Goal: Information Seeking & Learning: Find specific page/section

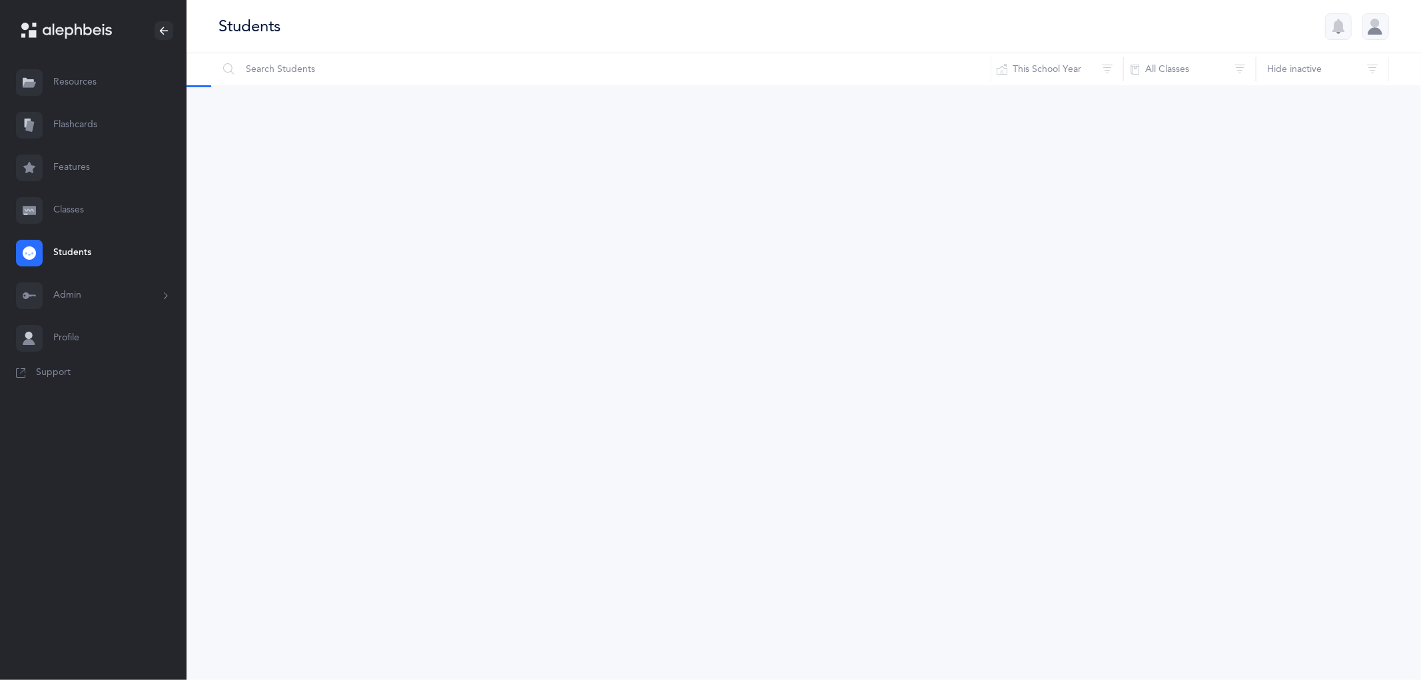
click at [87, 89] on link "Resources" at bounding box center [93, 82] width 187 height 43
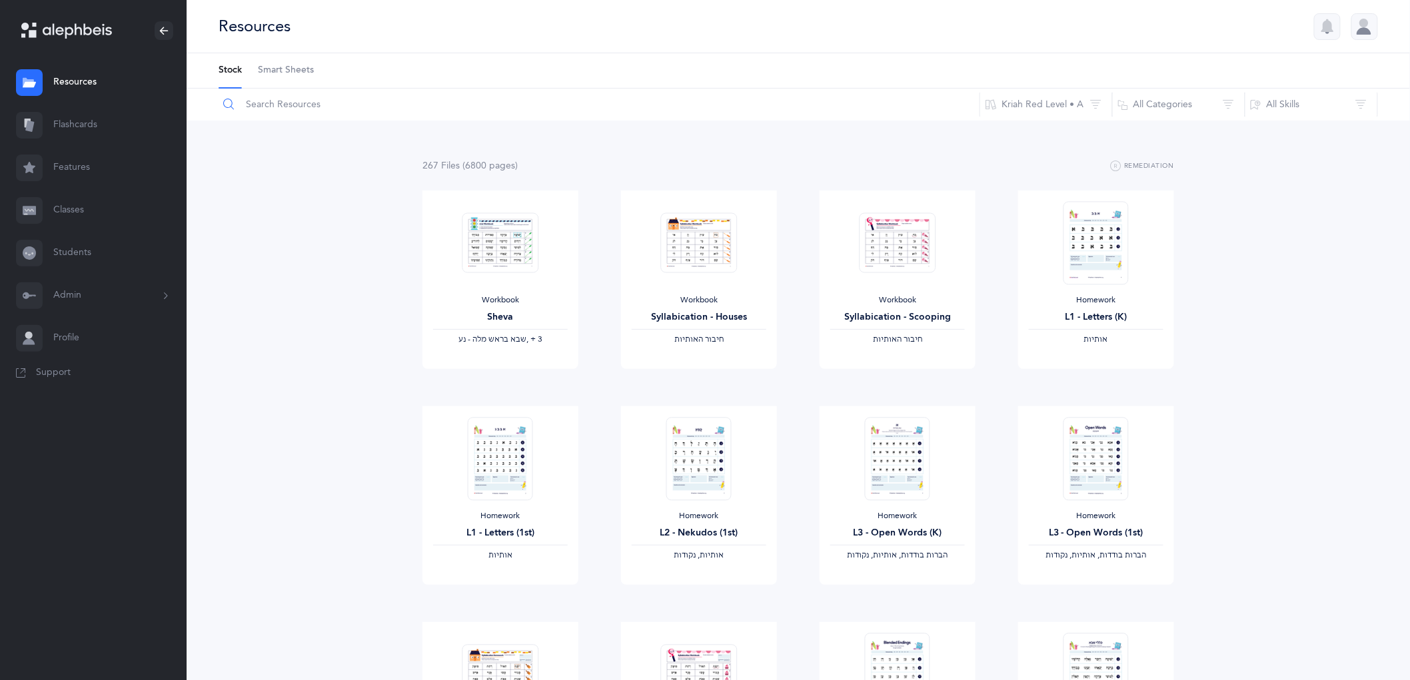
click at [289, 114] on input "text" at bounding box center [599, 105] width 762 height 32
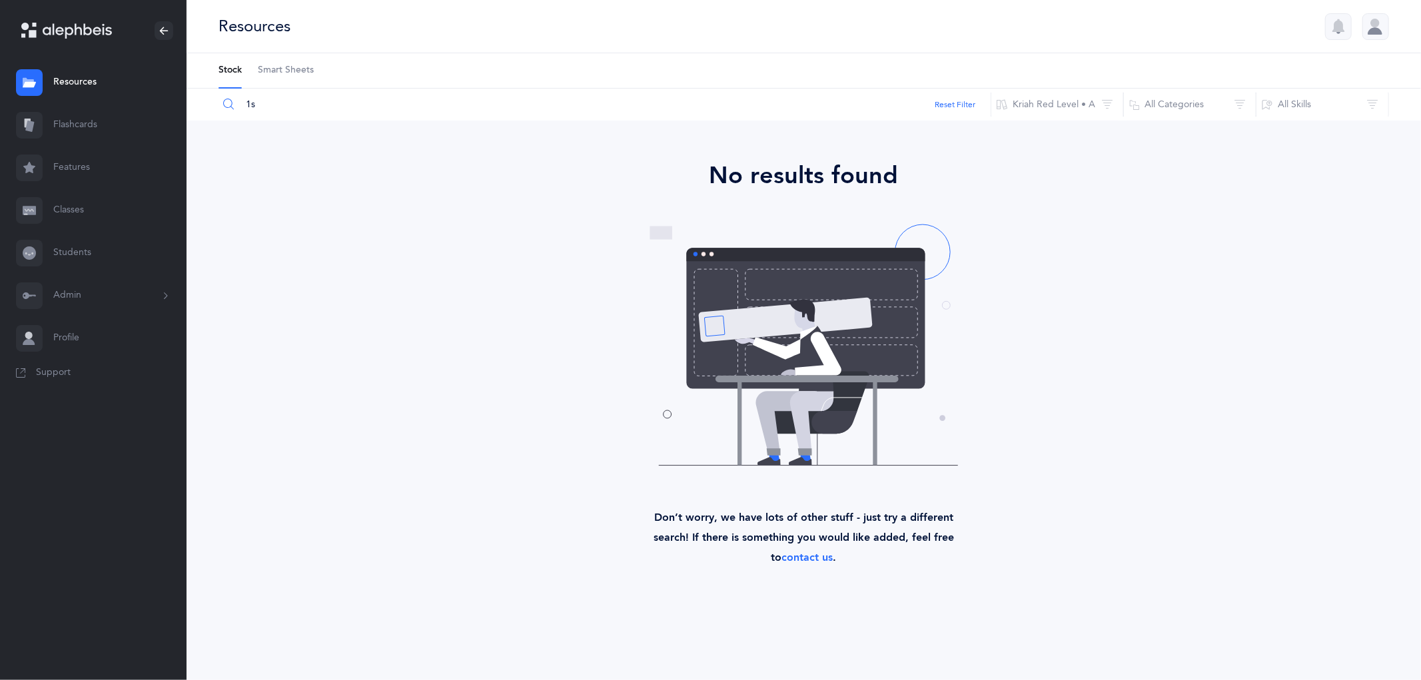
type input "1"
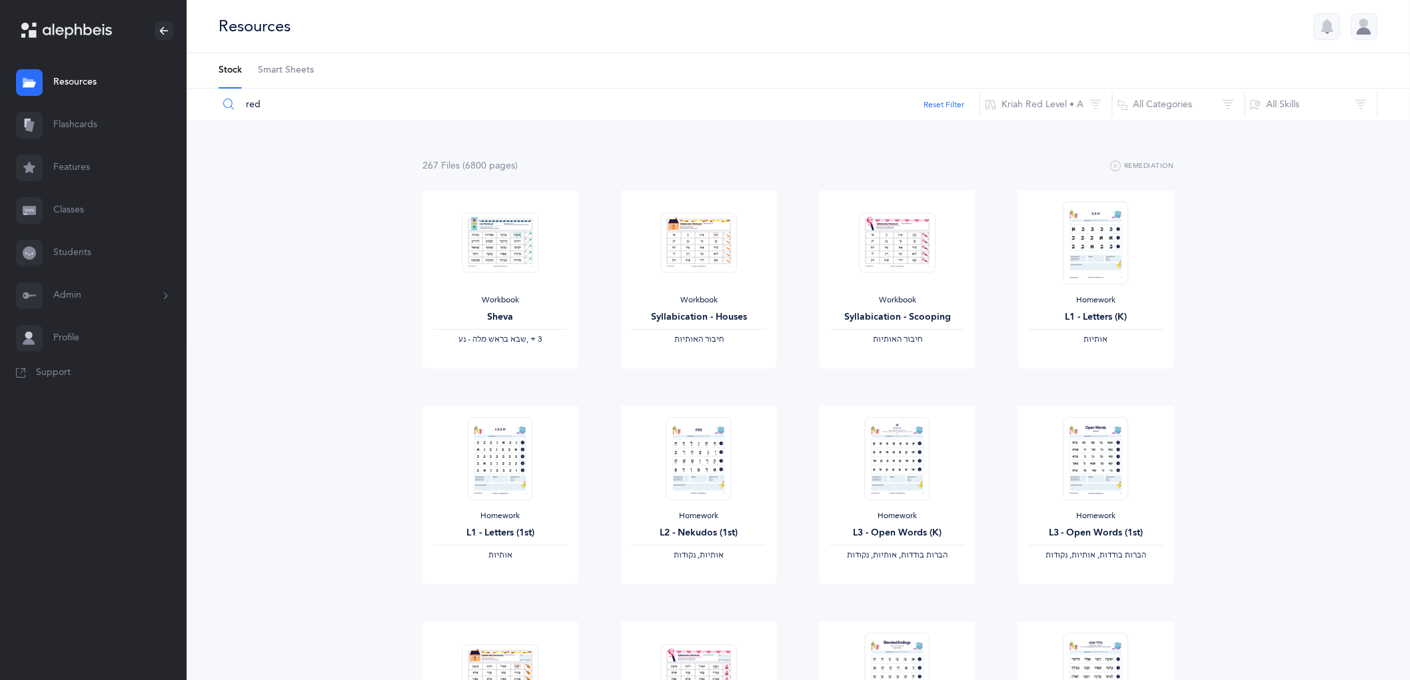
type input "red"
click at [1051, 105] on button "Kriah Red Level • A" at bounding box center [1045, 105] width 133 height 32
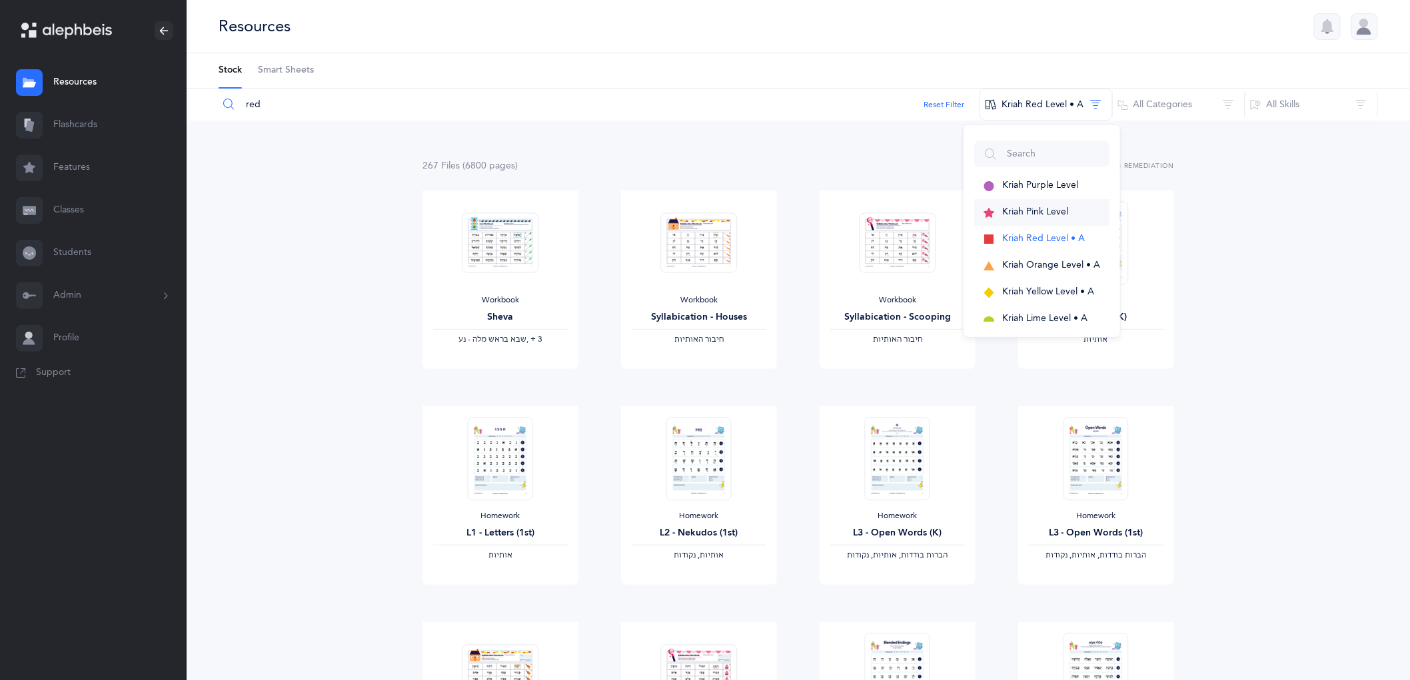
click at [1044, 215] on span "Kriah Pink Level" at bounding box center [1035, 212] width 66 height 11
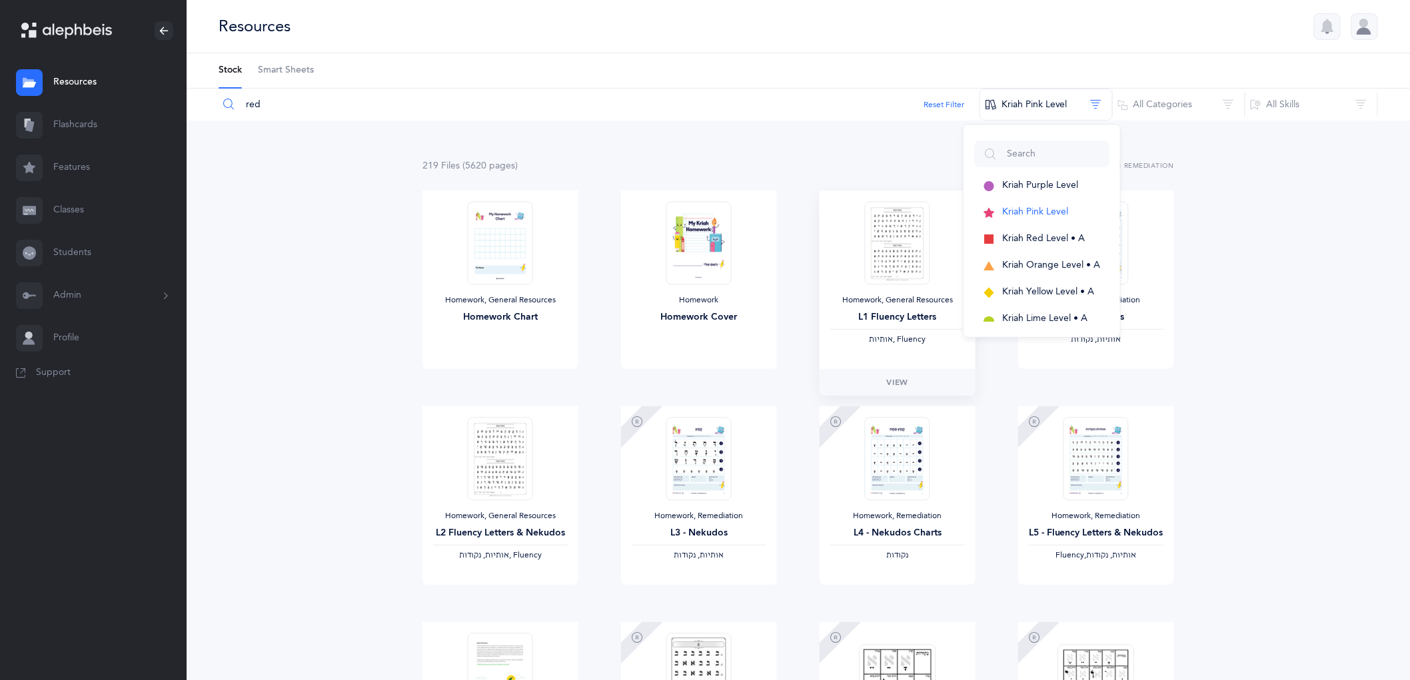
click at [881, 302] on div "Homework, General Resources" at bounding box center [897, 300] width 135 height 11
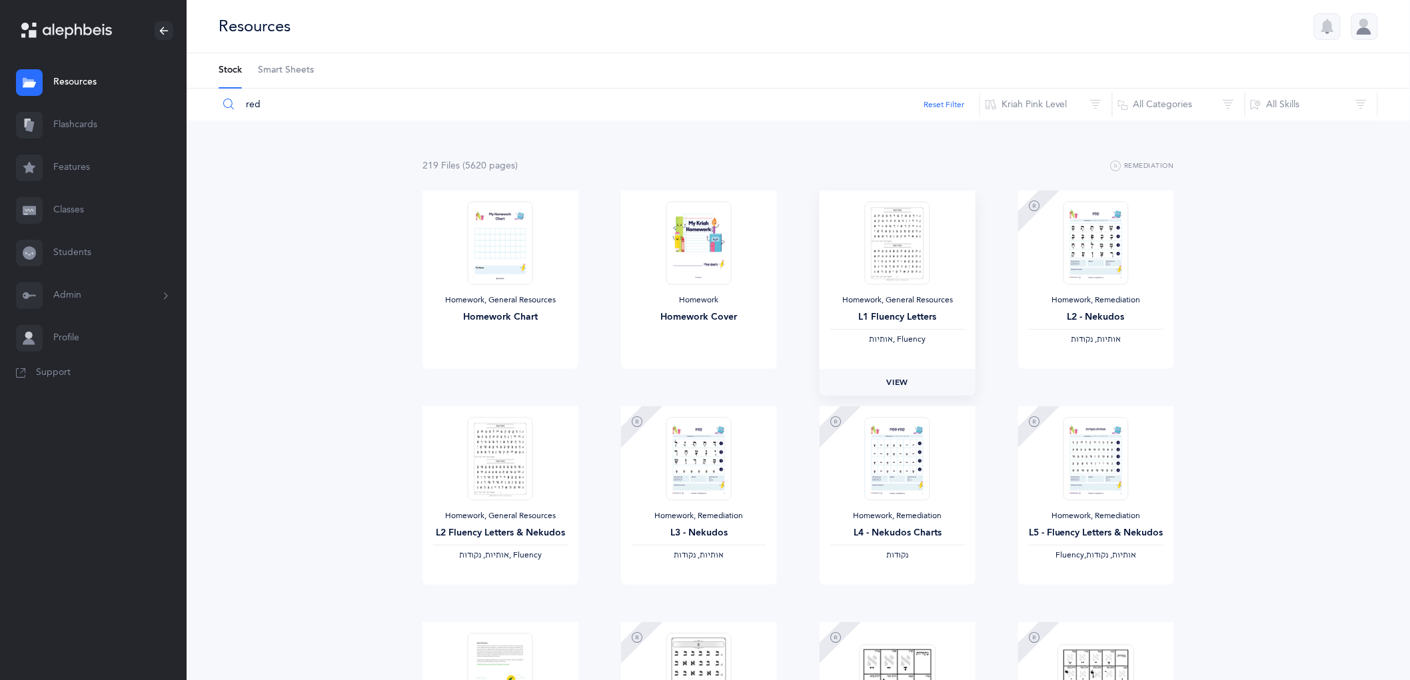
click at [895, 381] on span "View" at bounding box center [897, 382] width 21 height 12
click at [91, 246] on link "Students" at bounding box center [93, 253] width 187 height 43
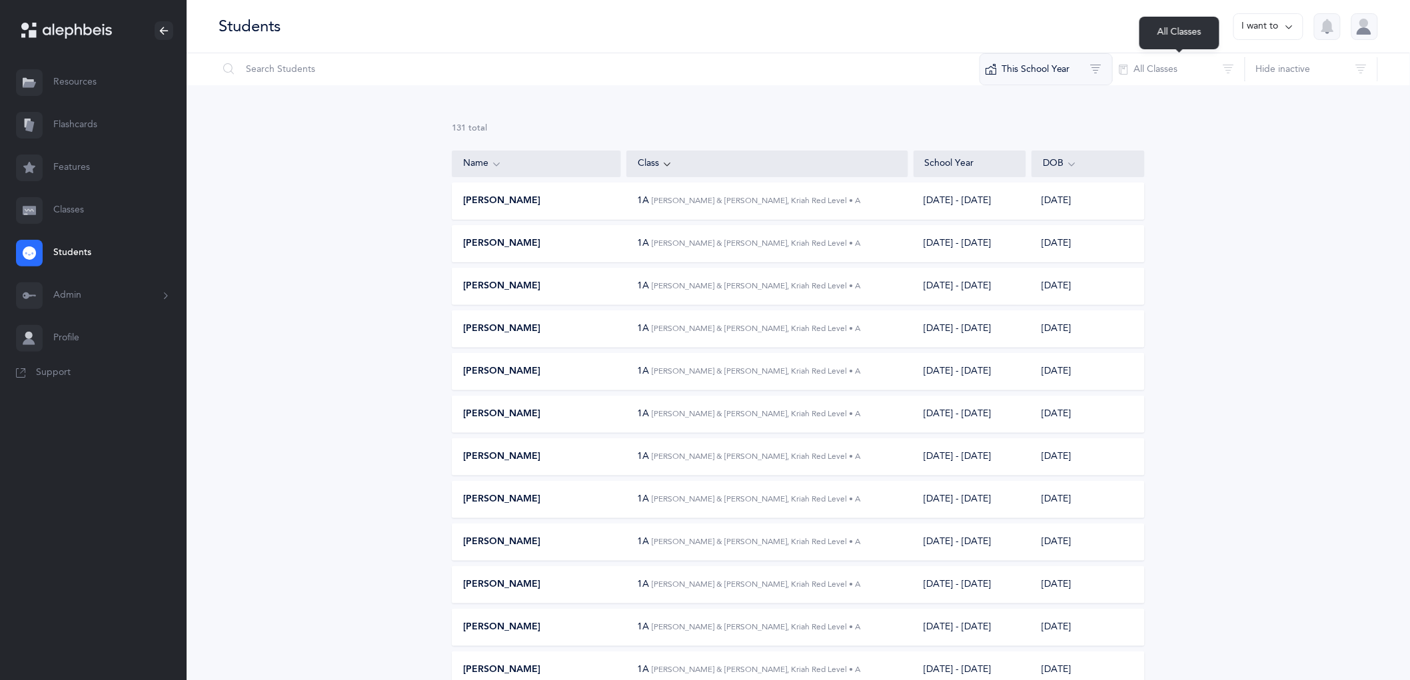
click at [1073, 71] on button "This School Year" at bounding box center [1045, 69] width 133 height 32
click at [1057, 167] on span "[DATE] - [DATE]" at bounding box center [1056, 166] width 67 height 11
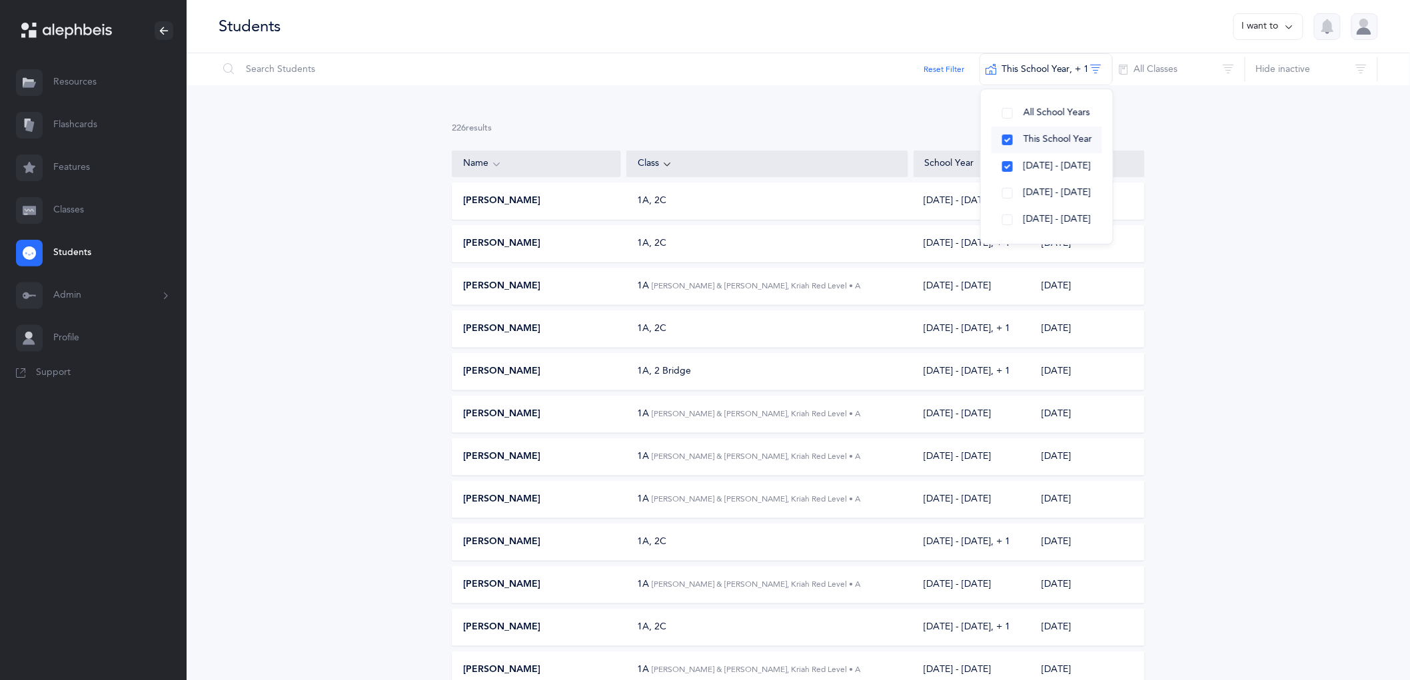
click at [1027, 141] on span "This School Year" at bounding box center [1057, 139] width 69 height 11
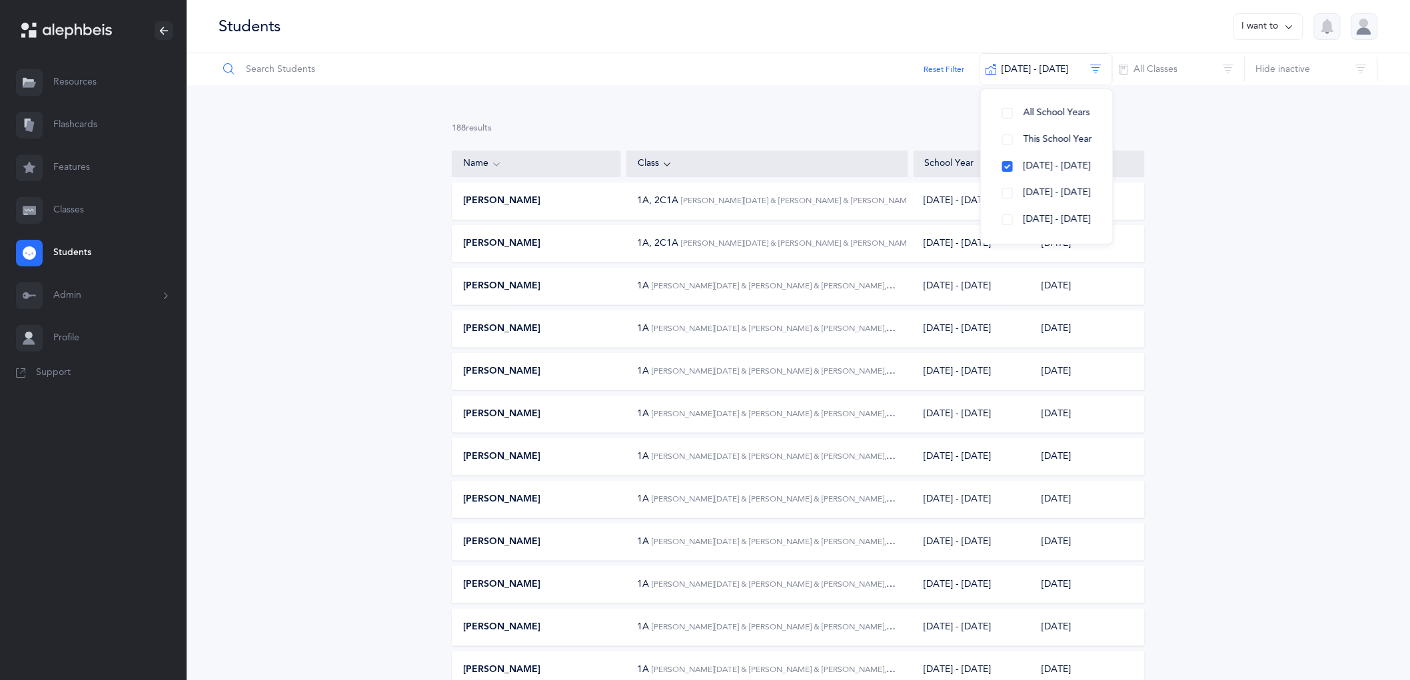
click at [661, 71] on input "text" at bounding box center [599, 69] width 762 height 32
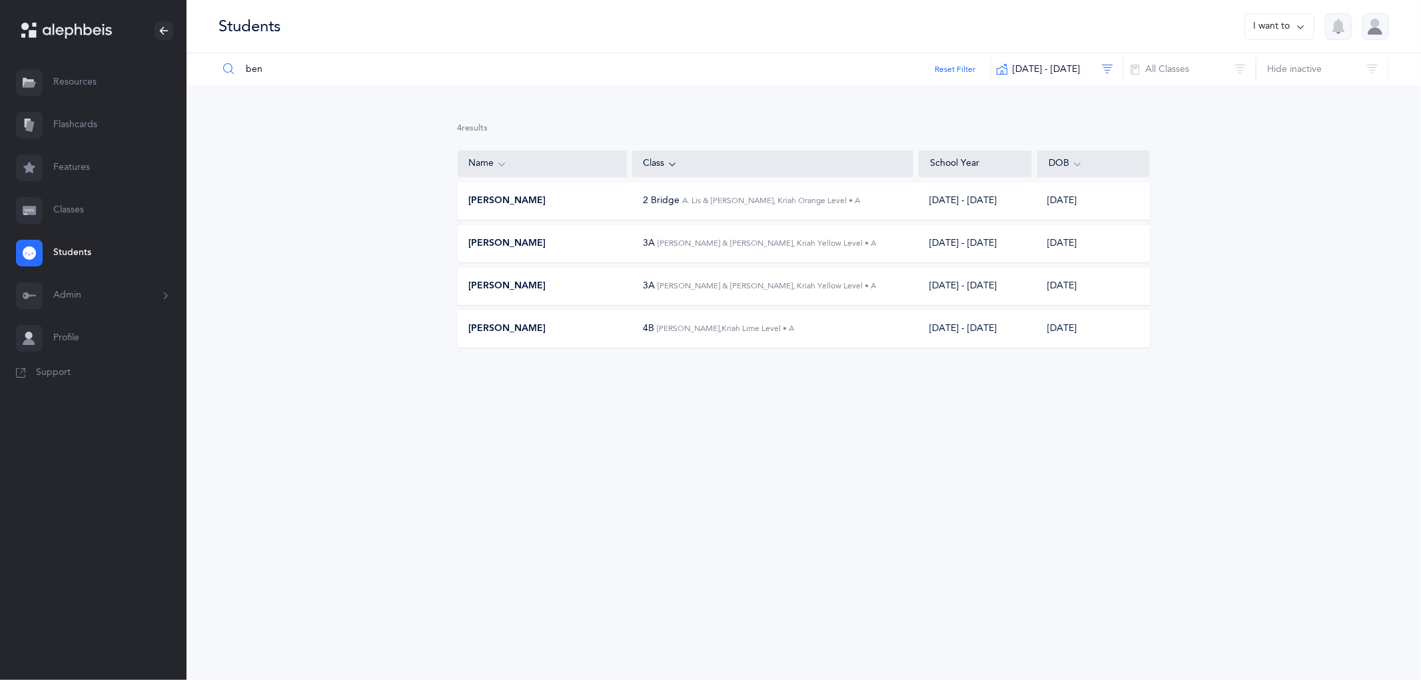
type input "ben"
click at [750, 199] on span "A. Lis & [PERSON_NAME], Kriah Orange Level • A" at bounding box center [771, 200] width 178 height 9
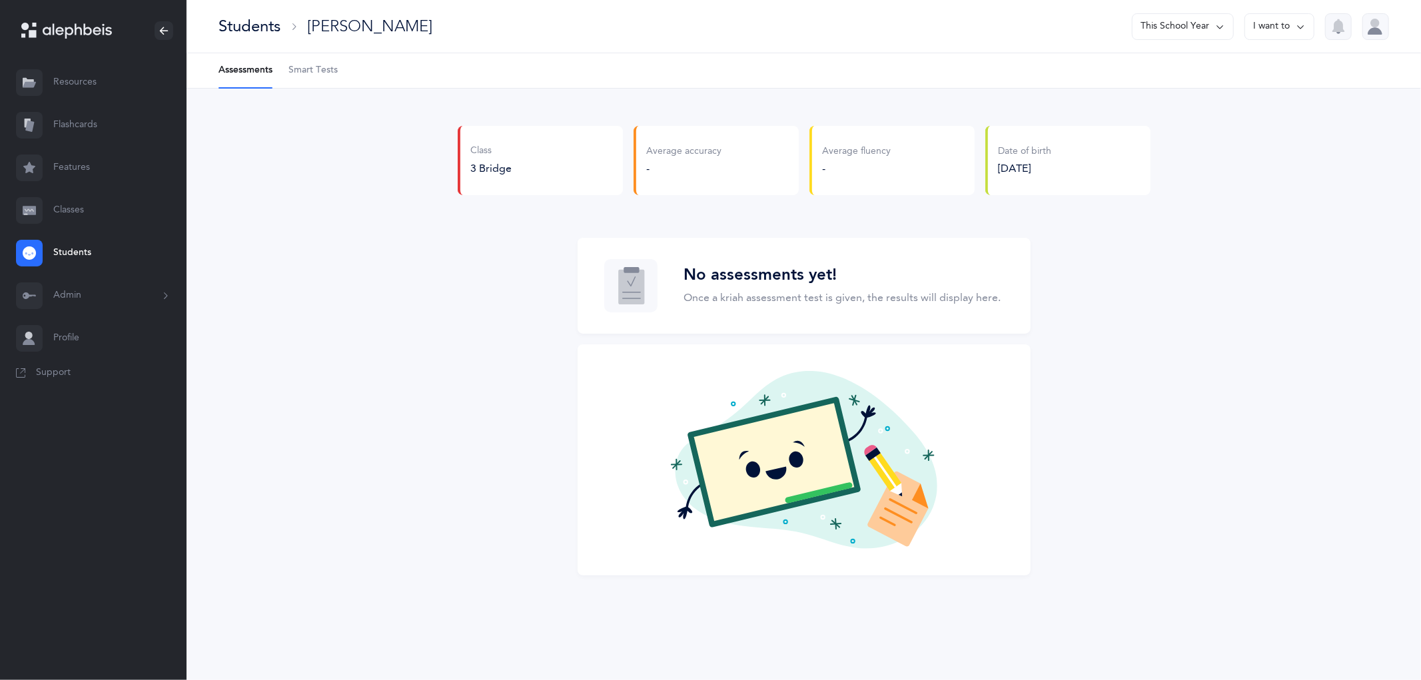
click at [296, 68] on span "Smart Tests" at bounding box center [312, 70] width 49 height 13
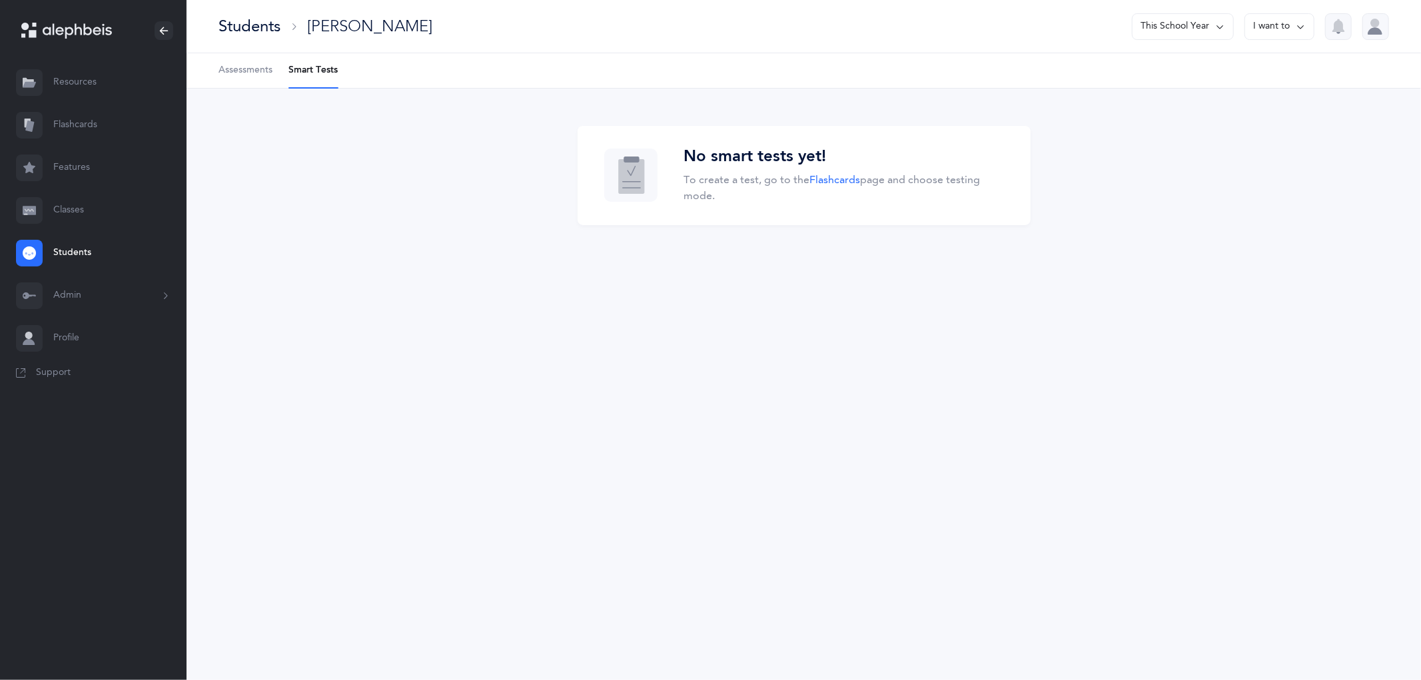
click at [252, 62] on link "Assessments" at bounding box center [246, 70] width 54 height 35
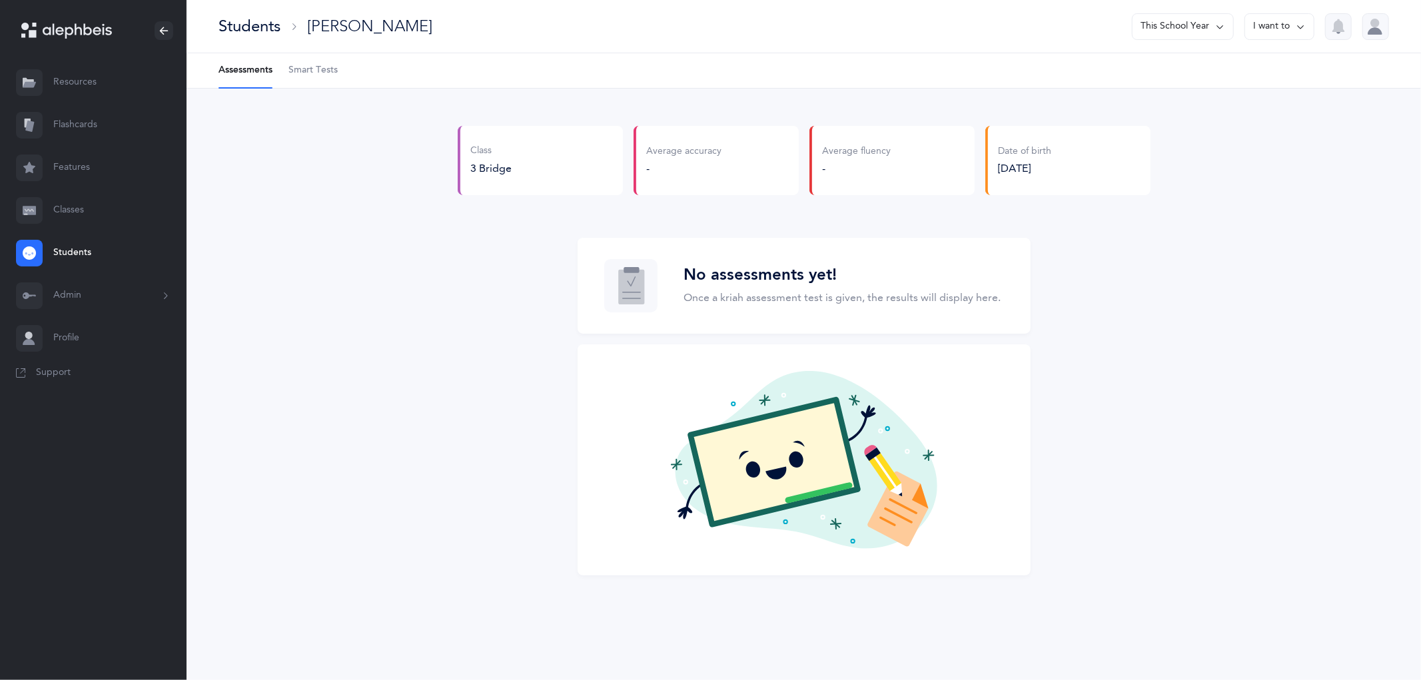
click at [242, 29] on div "Students" at bounding box center [250, 26] width 62 height 22
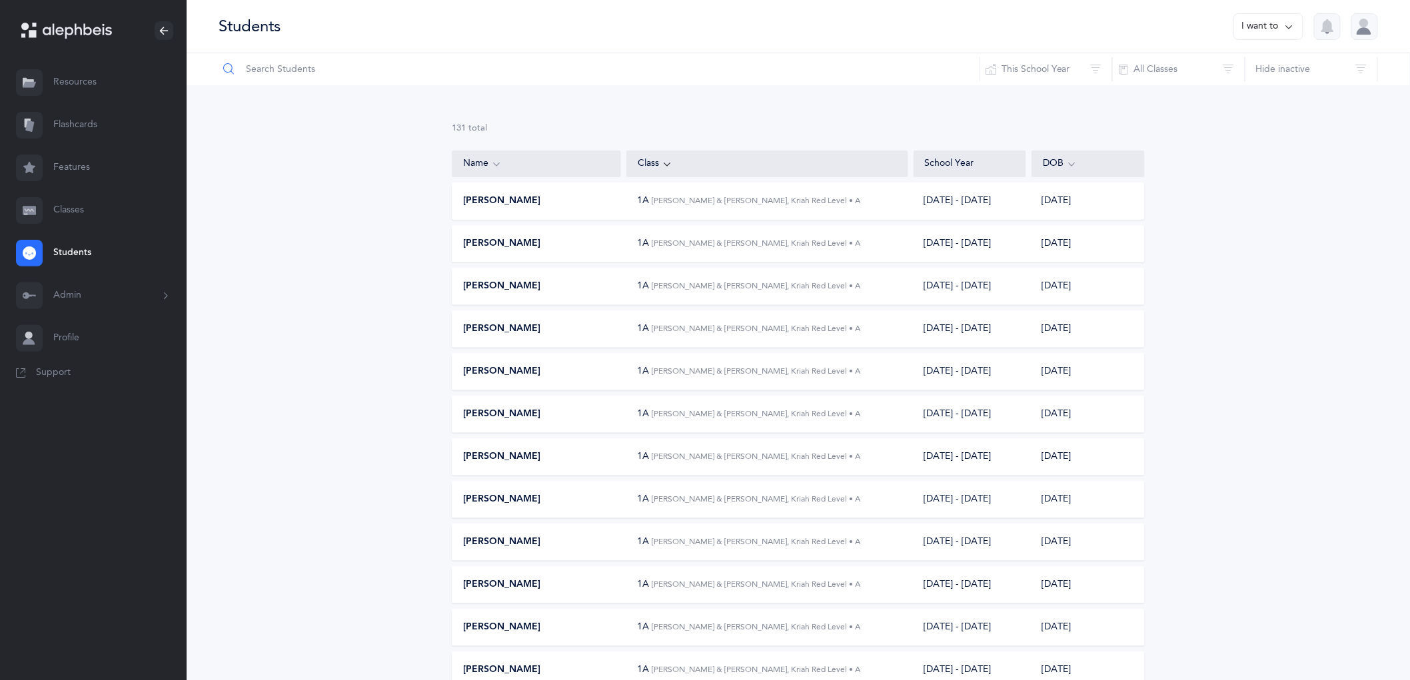
click at [340, 75] on input "text" at bounding box center [599, 69] width 762 height 32
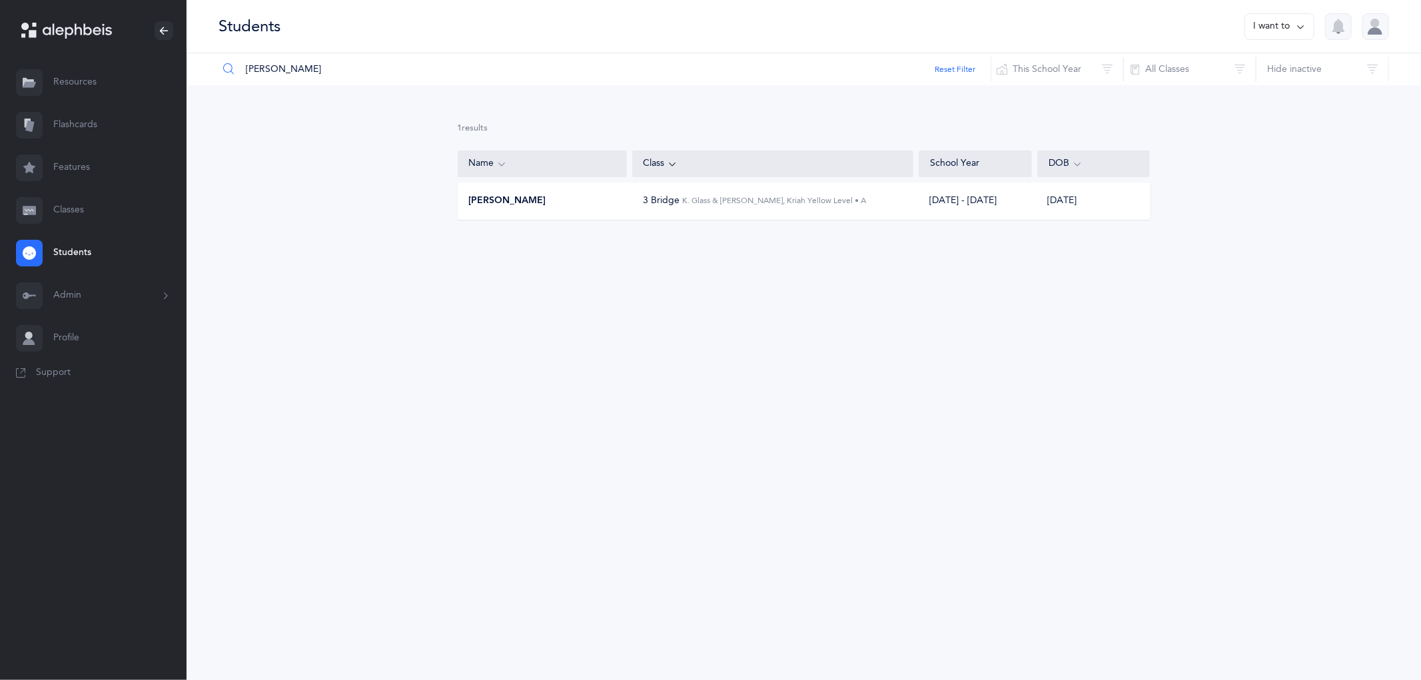
type input "[PERSON_NAME]"
click at [645, 204] on span "3 Bridge" at bounding box center [661, 200] width 37 height 11
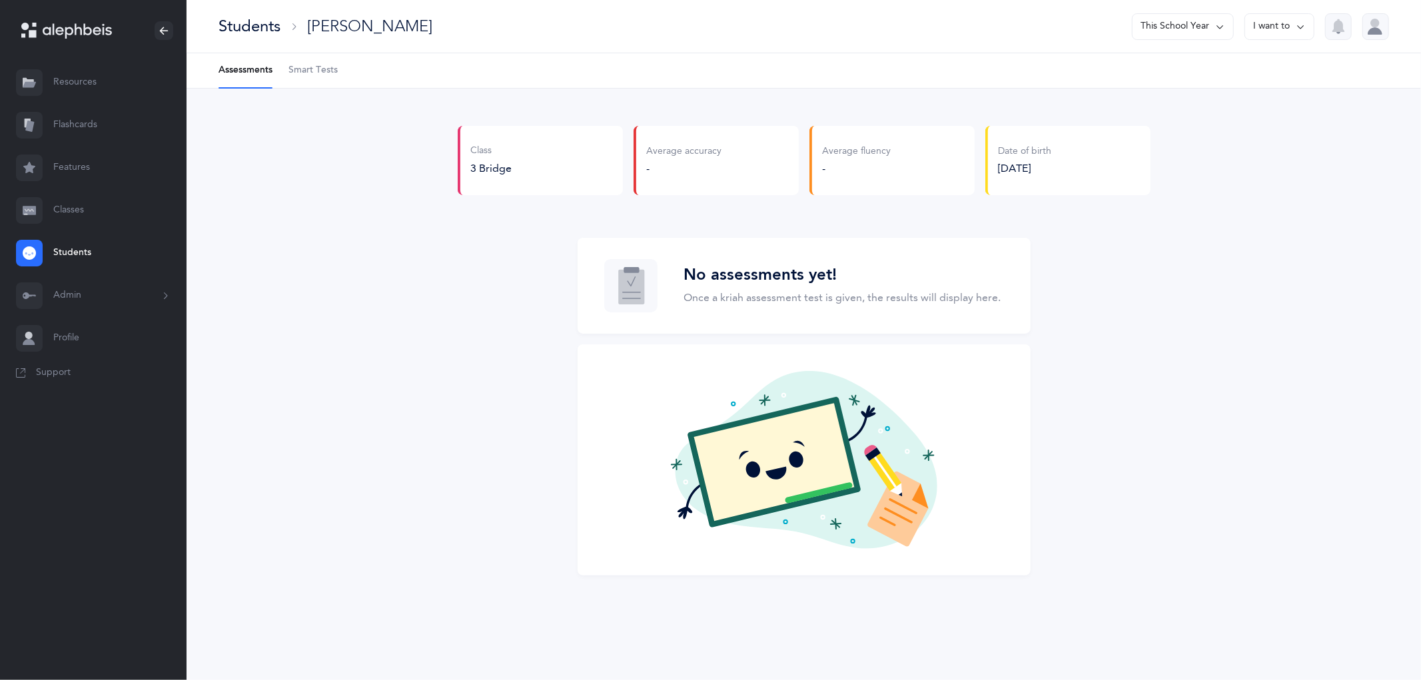
click at [1180, 29] on button "This School Year" at bounding box center [1183, 26] width 102 height 27
click at [1177, 96] on button "[DATE] - [DATE]" at bounding box center [1178, 92] width 90 height 24
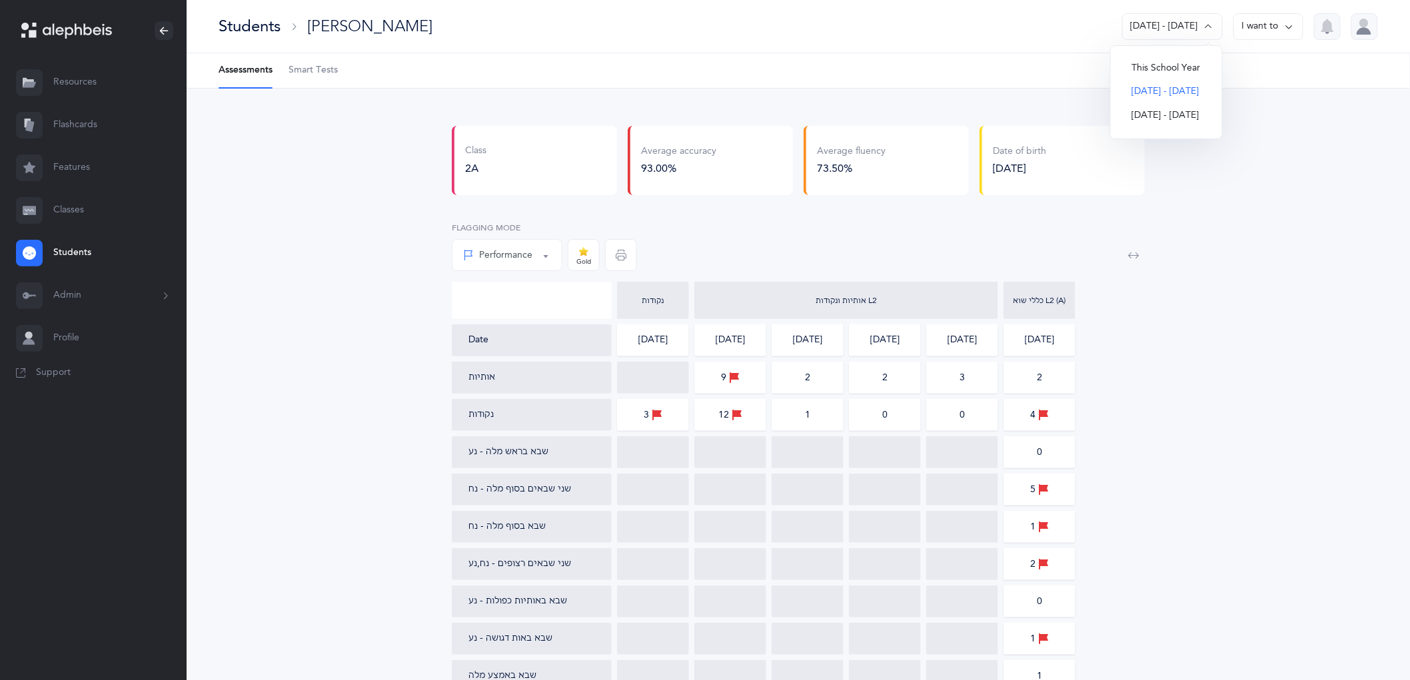
click at [255, 35] on div "Students" at bounding box center [250, 26] width 62 height 22
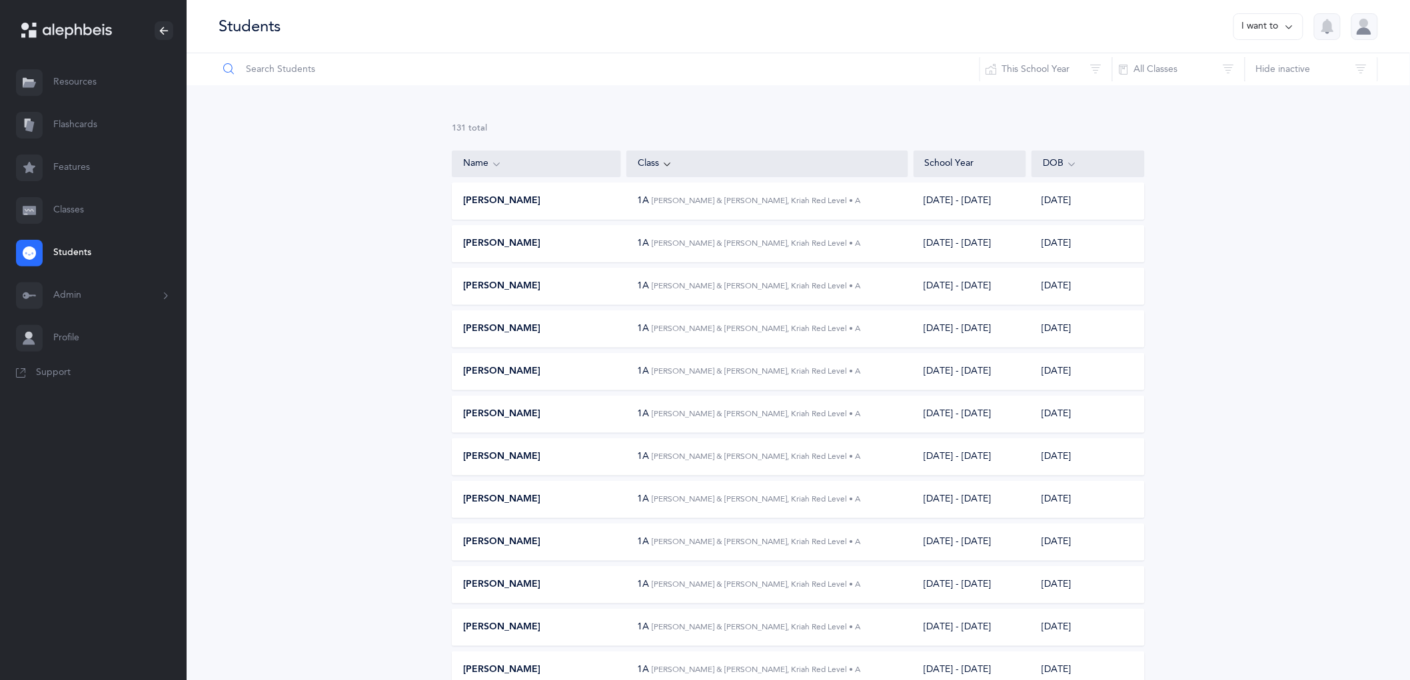
click at [434, 73] on input "text" at bounding box center [599, 69] width 762 height 32
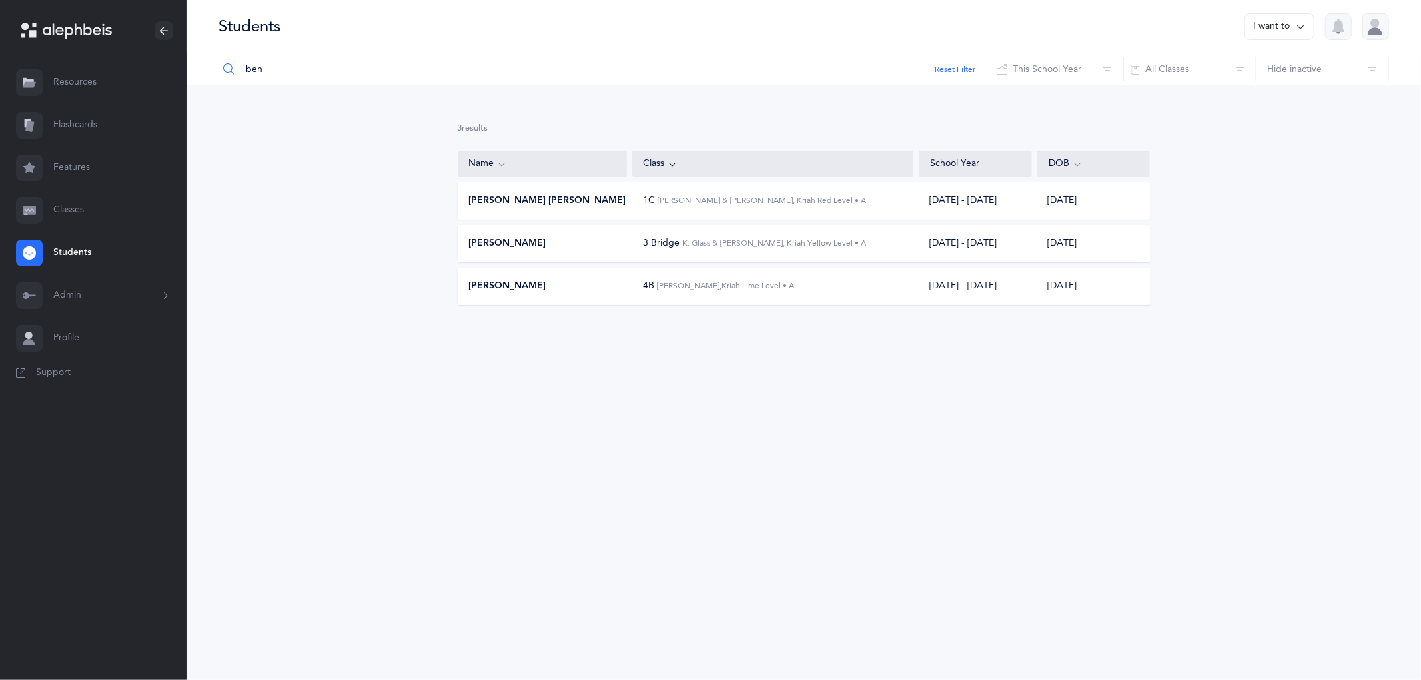
type input "ben"
click at [508, 244] on span "[PERSON_NAME]" at bounding box center [507, 243] width 77 height 13
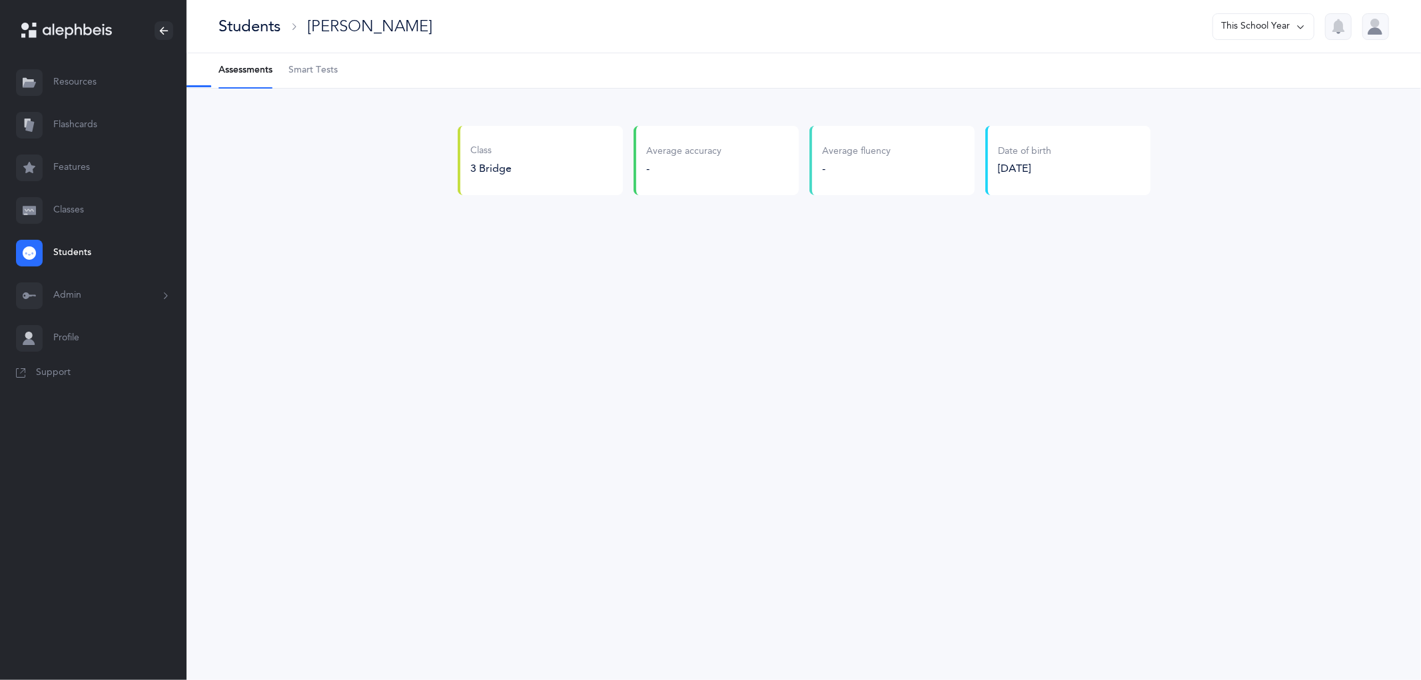
click at [1249, 29] on button "This School Year" at bounding box center [1263, 26] width 102 height 27
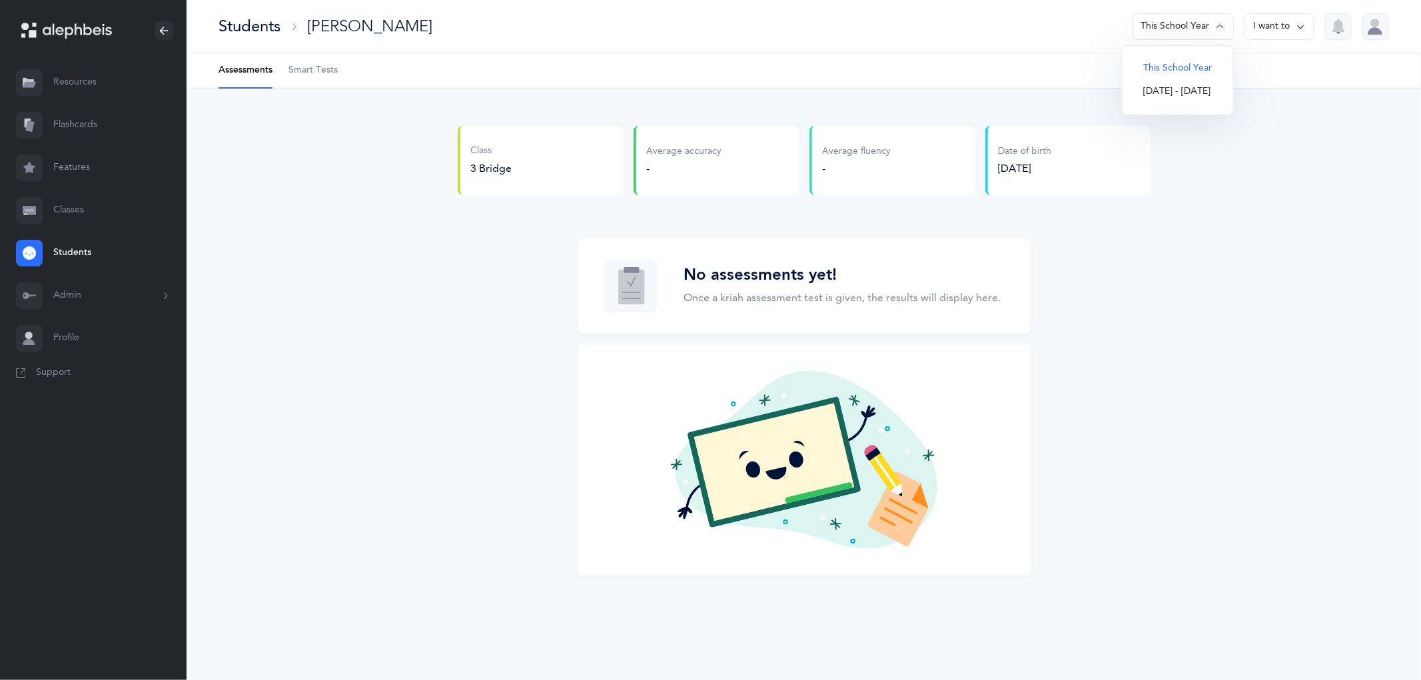
click at [1195, 91] on button "[DATE] - [DATE]" at bounding box center [1178, 92] width 90 height 24
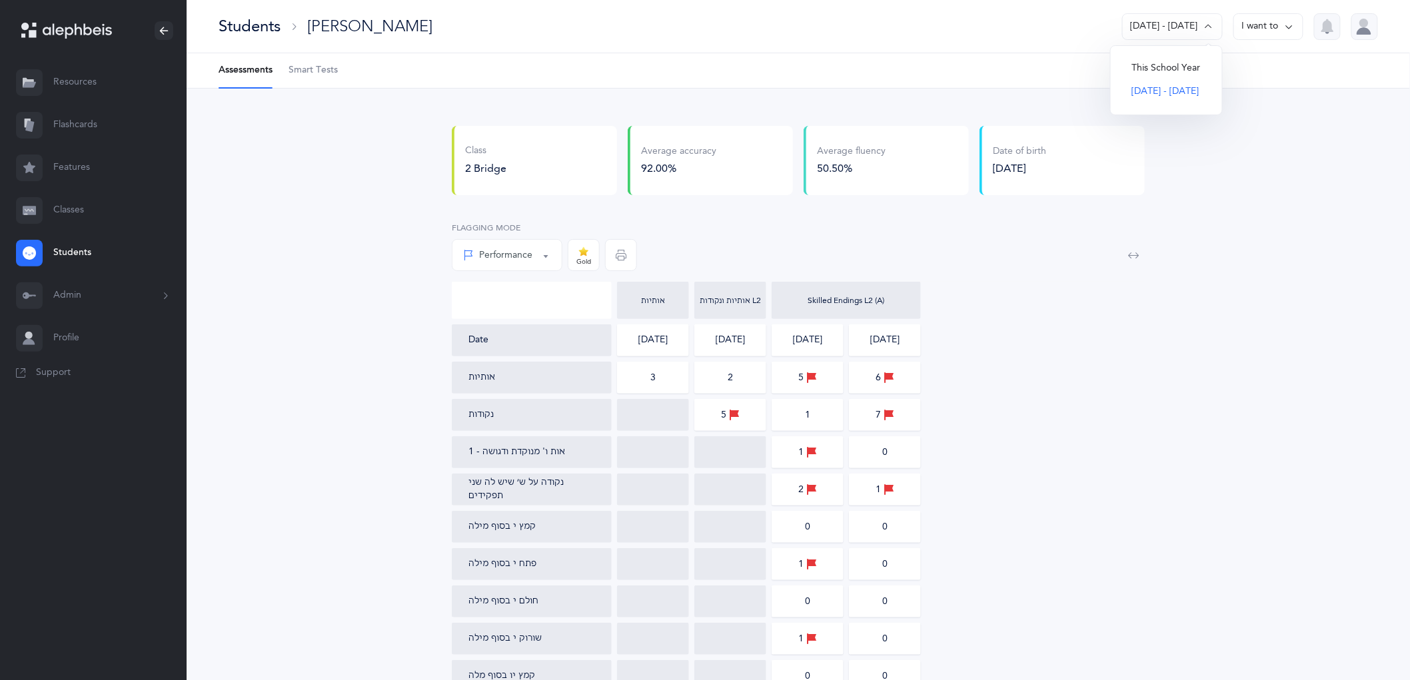
click at [868, 298] on div "Skilled Endings L2 (A)" at bounding box center [846, 300] width 143 height 8
click at [68, 85] on link "Resources" at bounding box center [93, 82] width 187 height 43
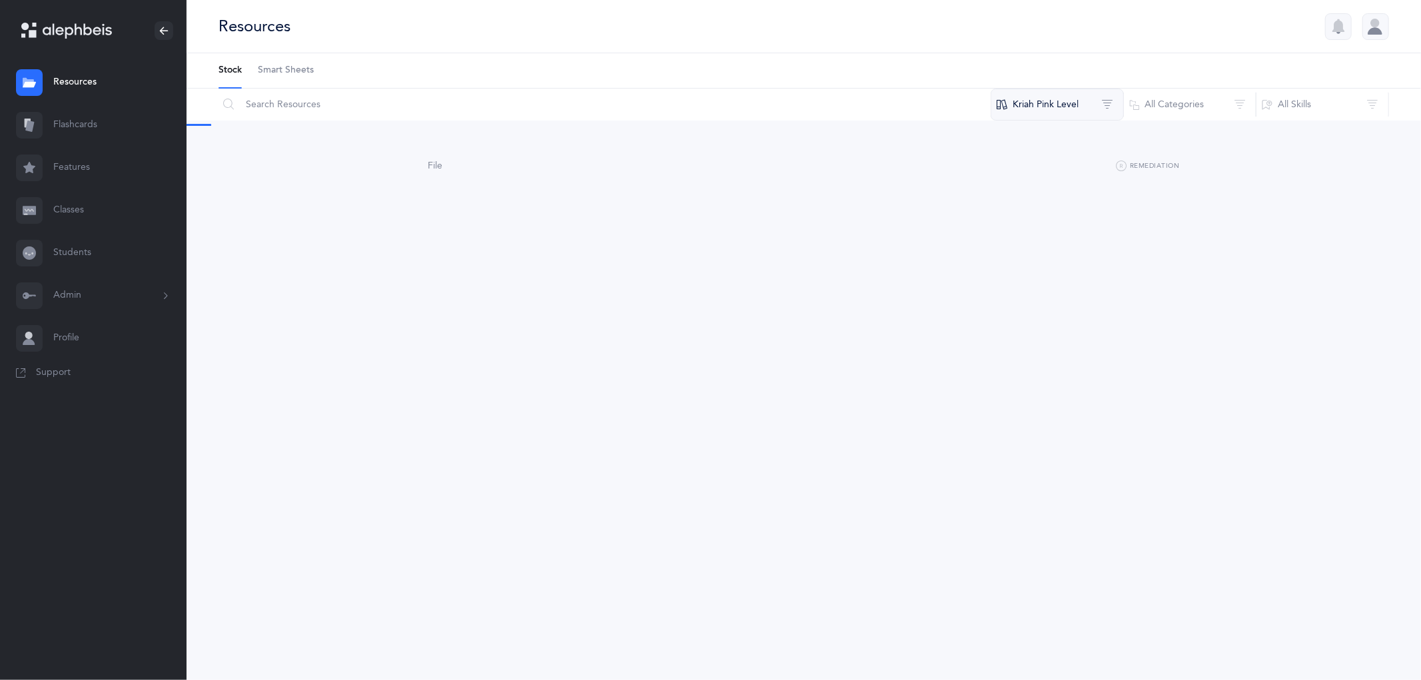
click at [1075, 102] on button "Kriah Pink Level" at bounding box center [1057, 105] width 133 height 32
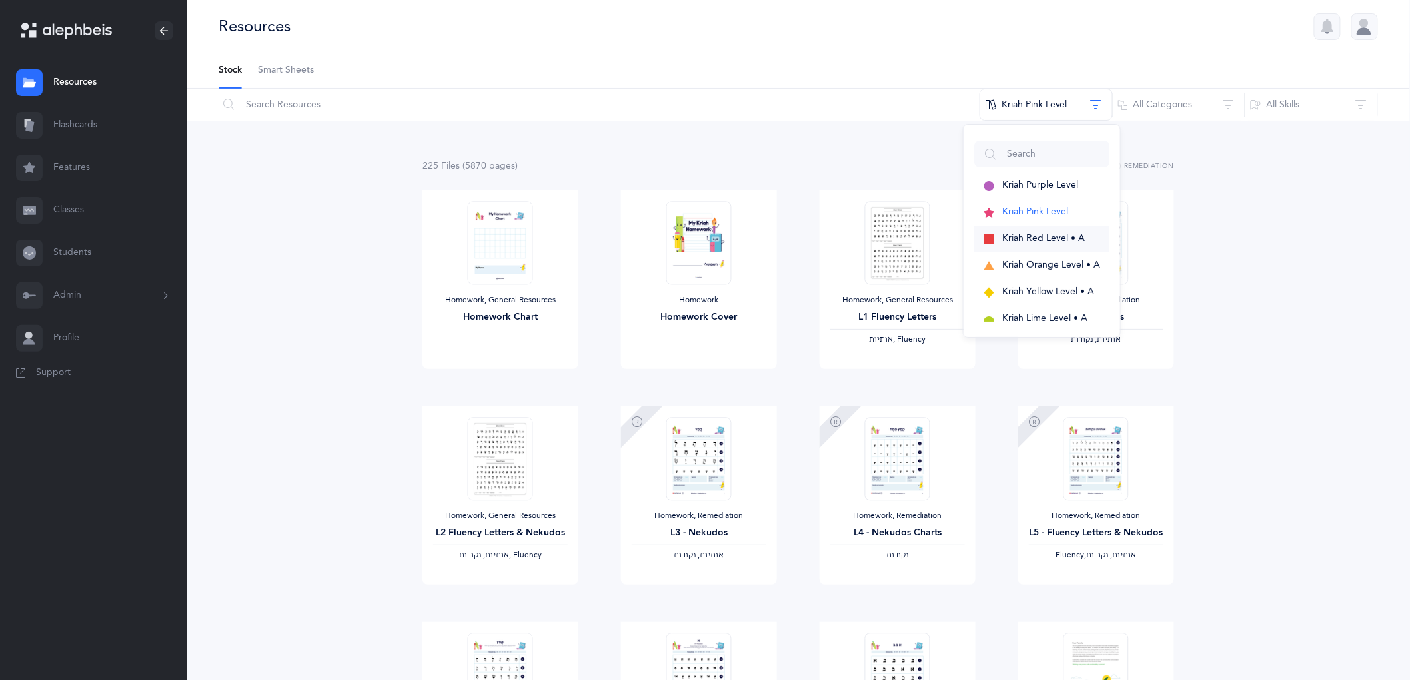
click at [1045, 229] on button "Kriah Red Level • A" at bounding box center [1041, 239] width 135 height 27
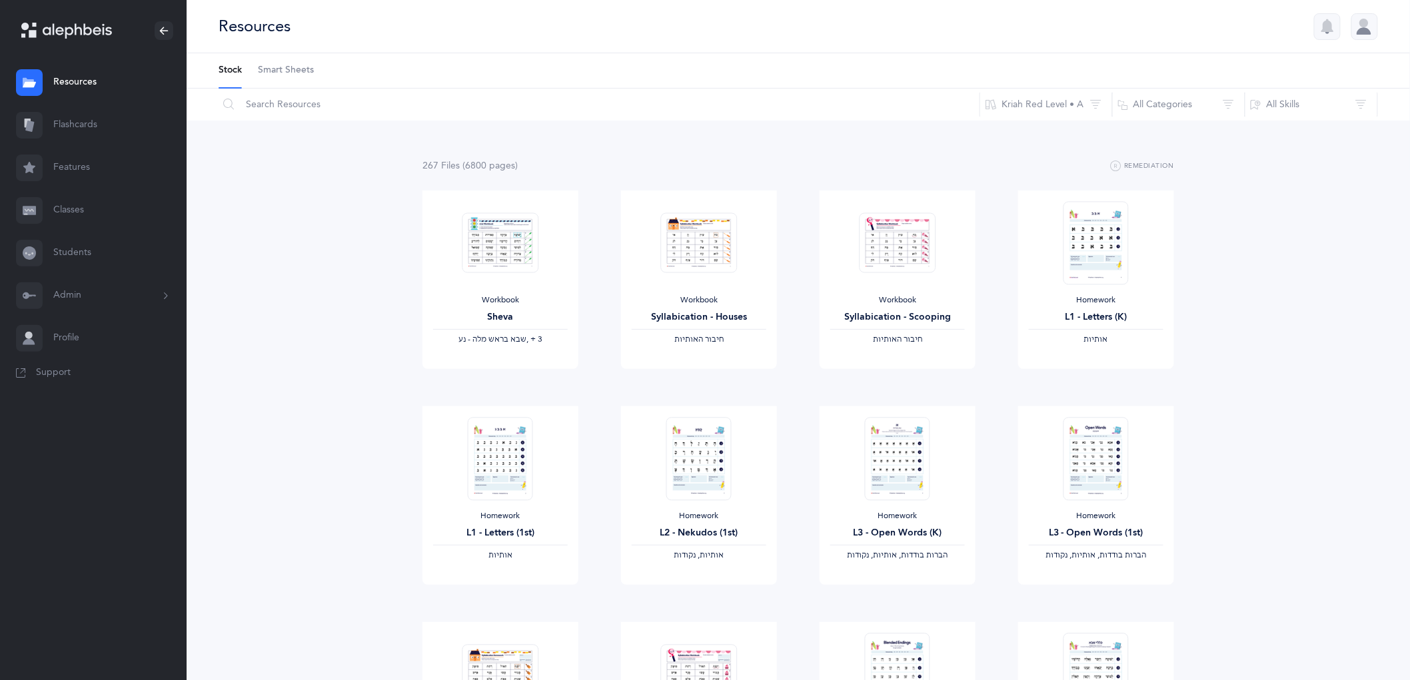
click at [342, 63] on ul "Stock Smart Sheets" at bounding box center [798, 70] width 1223 height 35
click at [332, 99] on input "text" at bounding box center [599, 105] width 762 height 32
type input "skill endings"
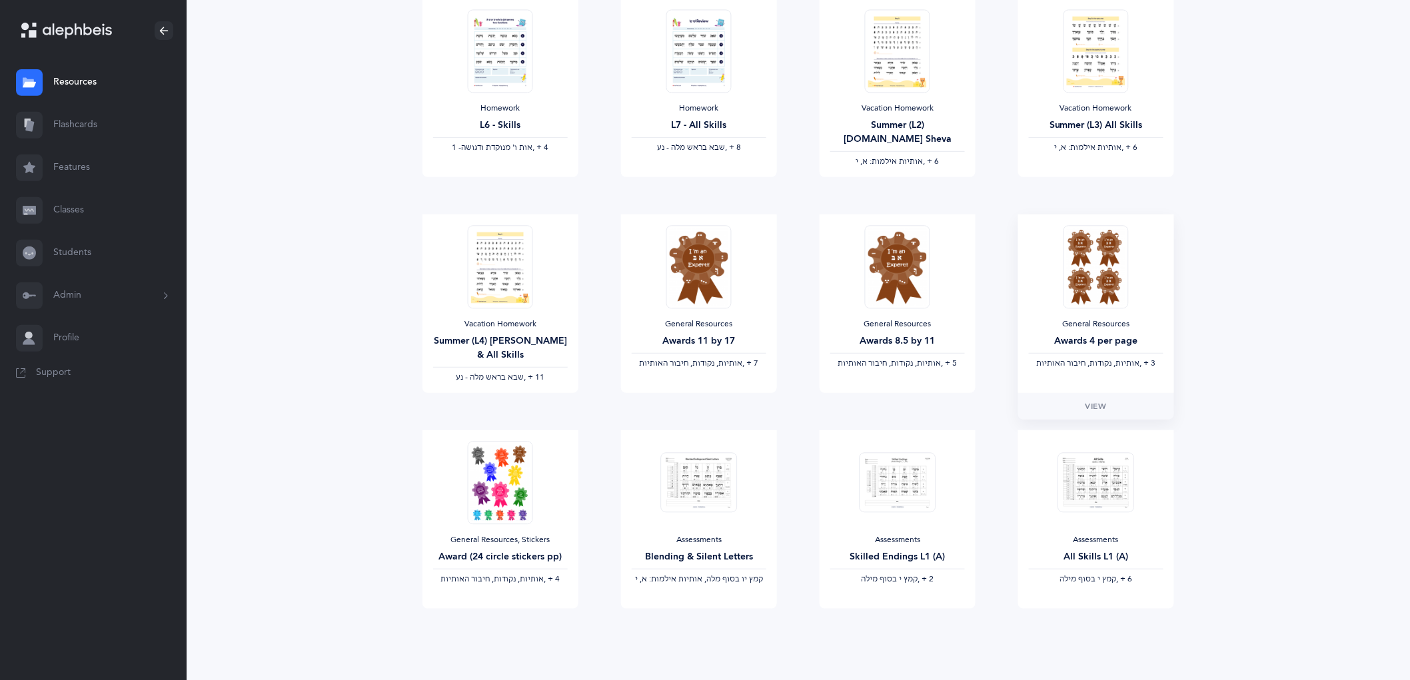
scroll to position [211, 0]
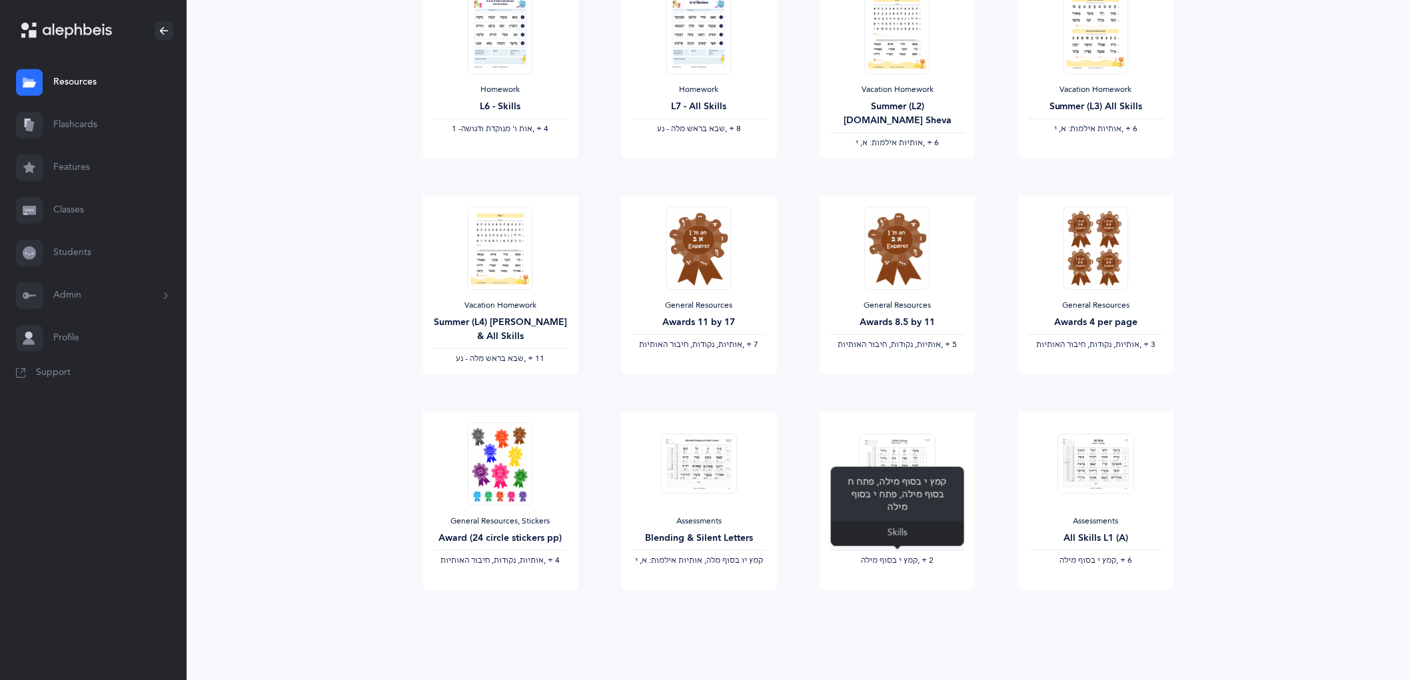
click at [910, 530] on div "Skills" at bounding box center [897, 534] width 133 height 25
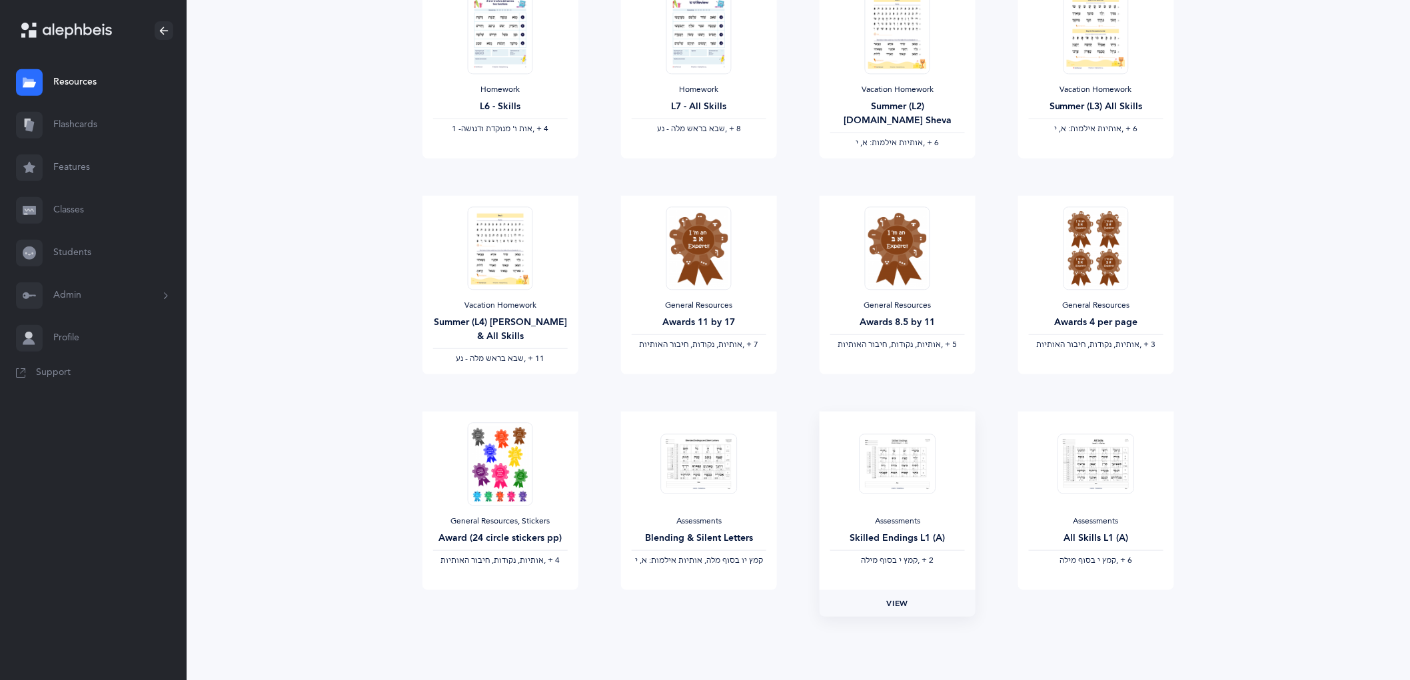
click at [847, 590] on link "View" at bounding box center [897, 603] width 156 height 27
